Goal: Task Accomplishment & Management: Complete application form

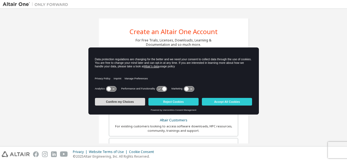
click at [132, 100] on button "Confirm my Choices" at bounding box center [120, 102] width 50 height 8
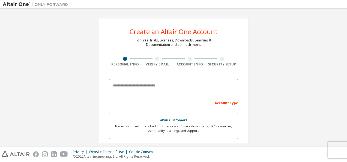
click at [131, 88] on input "email" at bounding box center [173, 85] width 129 height 13
type input "**********"
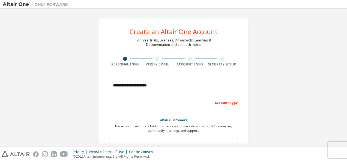
drag, startPoint x: 341, startPoint y: 44, endPoint x: 344, endPoint y: 52, distance: 8.1
click at [344, 52] on div "**********" at bounding box center [173, 77] width 347 height 137
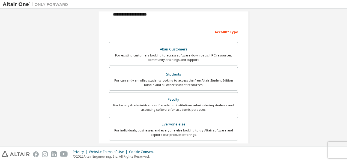
scroll to position [71, 0]
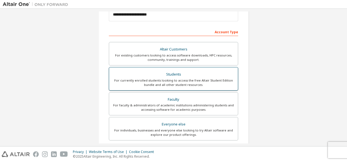
click at [180, 77] on div "Students" at bounding box center [173, 75] width 122 height 8
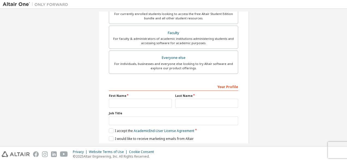
scroll to position [155, 0]
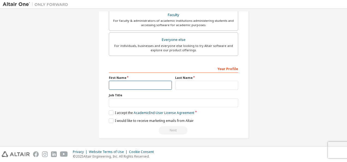
click at [123, 83] on input "text" at bounding box center [140, 85] width 63 height 9
type input "*"
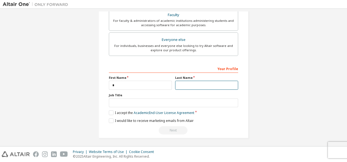
click at [193, 82] on input "text" at bounding box center [206, 85] width 63 height 9
type input "**"
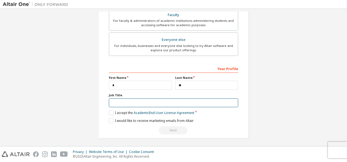
click at [112, 100] on input "text" at bounding box center [173, 102] width 129 height 9
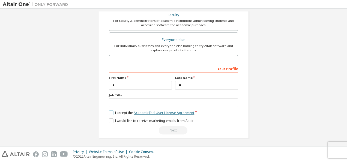
click at [160, 112] on link "Academic End-User License Agreement" at bounding box center [164, 112] width 61 height 5
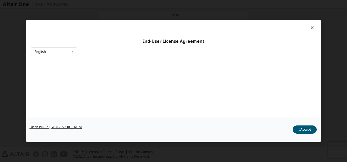
click at [53, 127] on link "Open PDF in [GEOGRAPHIC_DATA]" at bounding box center [55, 126] width 53 height 3
click at [300, 132] on button "I Accept" at bounding box center [305, 129] width 24 height 8
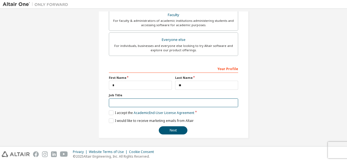
click at [162, 100] on input "text" at bounding box center [173, 102] width 129 height 9
type input "*"
type input "*******"
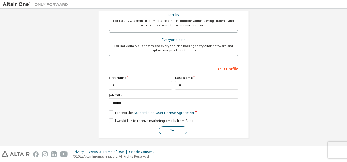
click at [171, 128] on button "Next" at bounding box center [173, 130] width 29 height 8
click at [169, 131] on button "Next" at bounding box center [173, 130] width 29 height 8
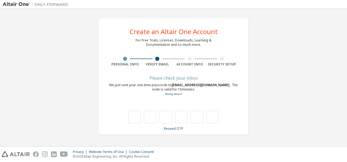
scroll to position [0, 0]
type input "*"
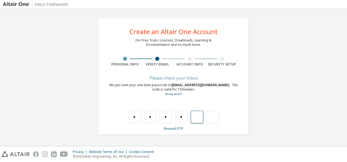
type input "*"
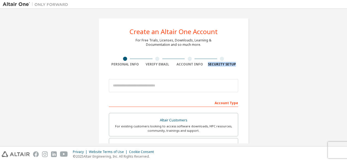
drag, startPoint x: 344, startPoint y: 43, endPoint x: 342, endPoint y: 77, distance: 33.9
click at [342, 77] on div "Create an Altair One Account For Free Trials, Licenses, Downloads, Learning & D…" at bounding box center [173, 77] width 347 height 137
click at [222, 60] on div at bounding box center [222, 59] width 32 height 4
click at [157, 60] on div at bounding box center [157, 59] width 4 height 4
